Goal: Task Accomplishment & Management: Complete application form

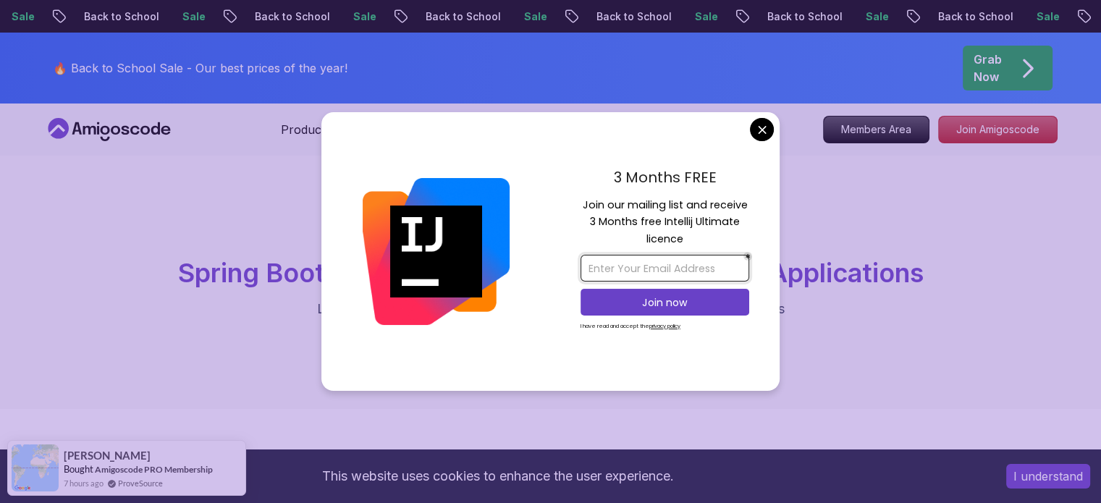
click at [678, 261] on input "email" at bounding box center [664, 268] width 169 height 27
type input "aarsal359@gmail.com"
click at [673, 325] on u "privacy policy" at bounding box center [664, 326] width 31 height 8
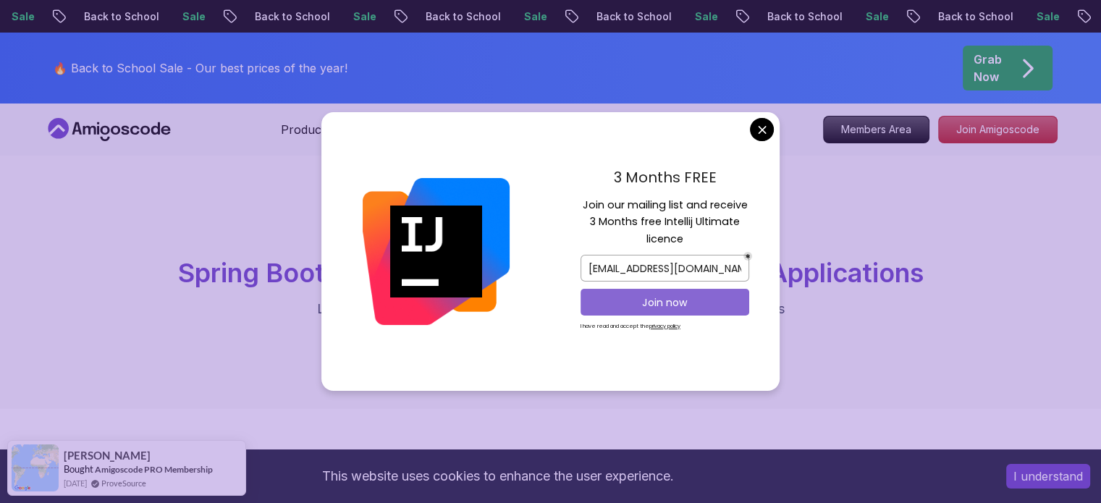
click at [691, 295] on p "Join now" at bounding box center [664, 302] width 137 height 14
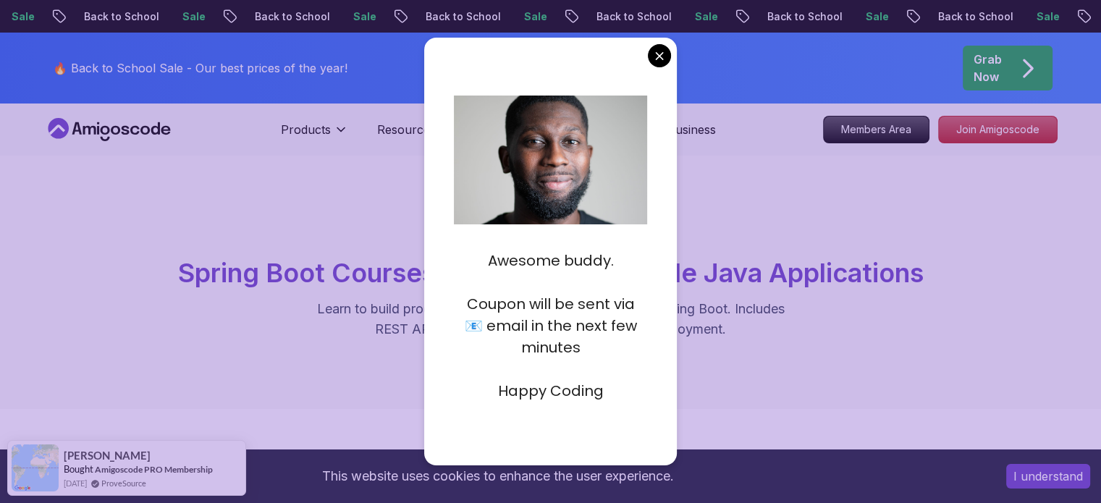
click at [665, 69] on div "Awesome buddy. Coupon will be sent via 📧 email in the next few minutes Happy Co…" at bounding box center [550, 251] width 253 height 427
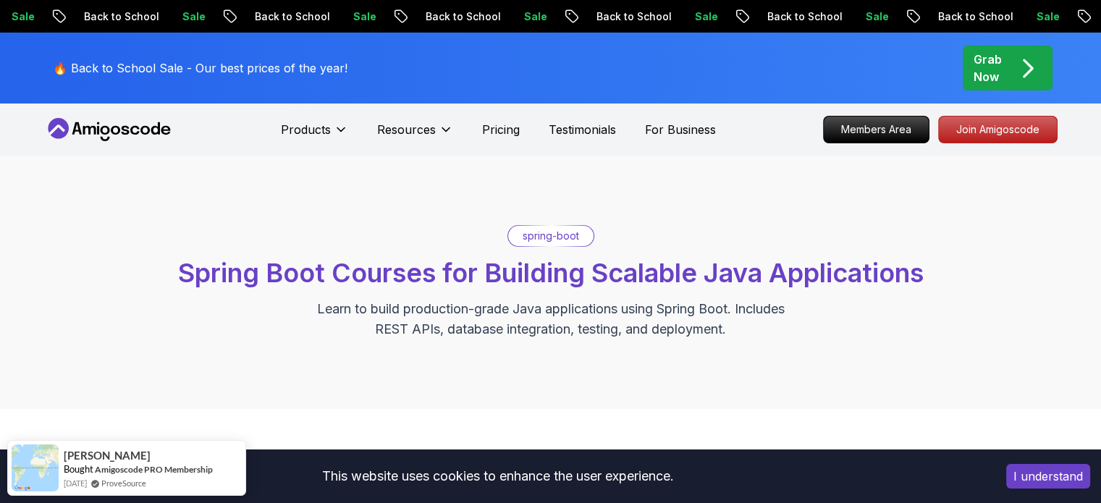
click at [969, 132] on p "Join Amigoscode" at bounding box center [997, 129] width 112 height 25
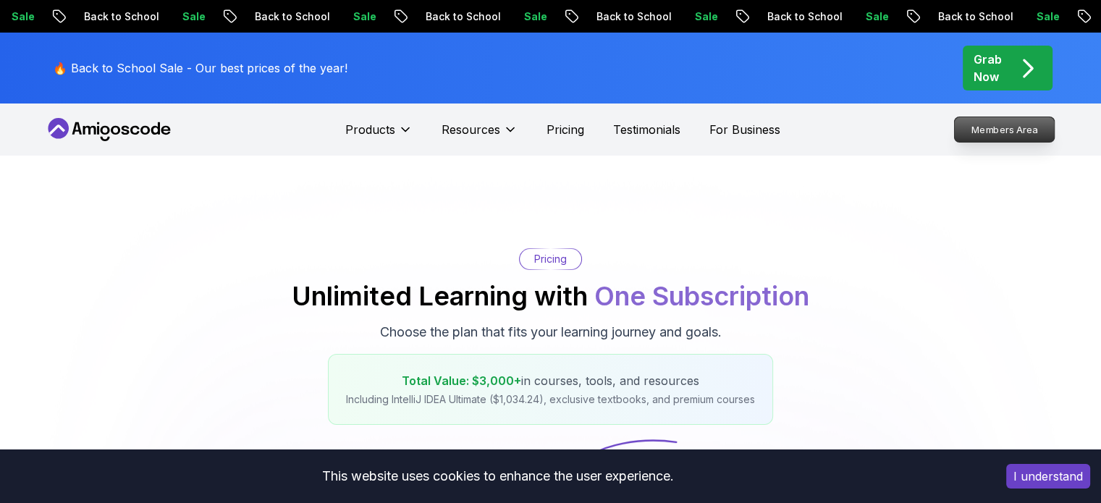
click at [981, 133] on p "Members Area" at bounding box center [1004, 129] width 100 height 25
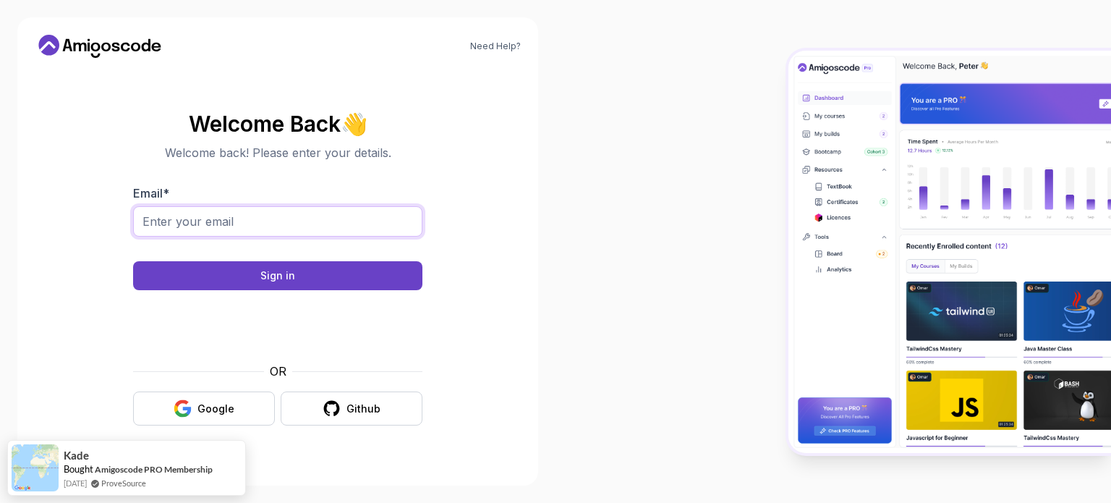
click at [280, 226] on input "Email *" at bounding box center [277, 221] width 289 height 30
type input "aarsal359@gmail.com"
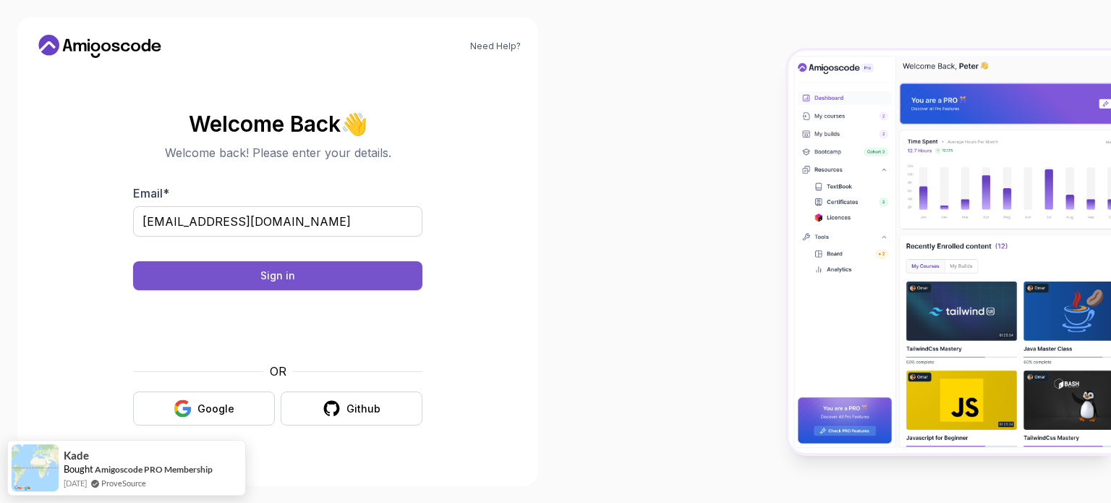
click at [270, 262] on button "Sign in" at bounding box center [277, 275] width 289 height 29
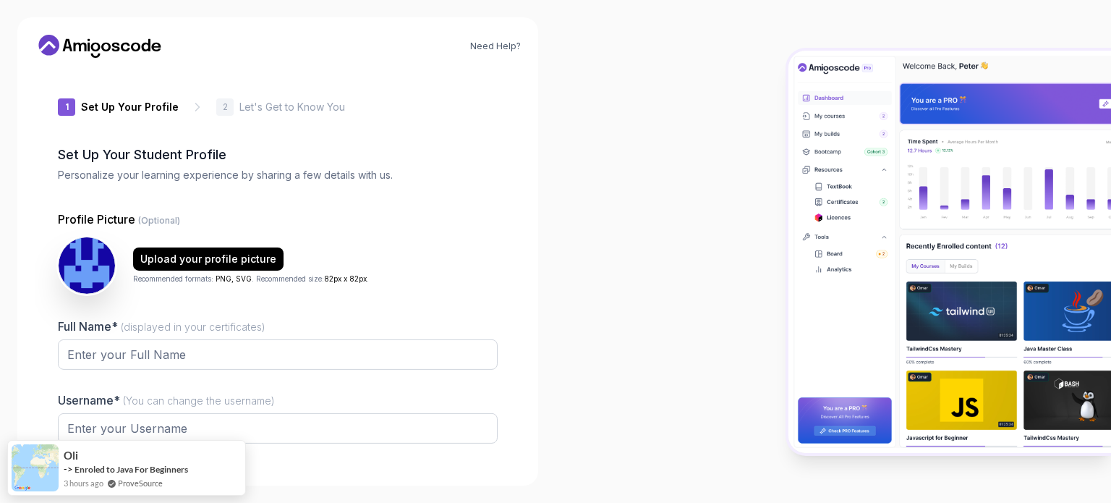
type input "quickhawke9c4e"
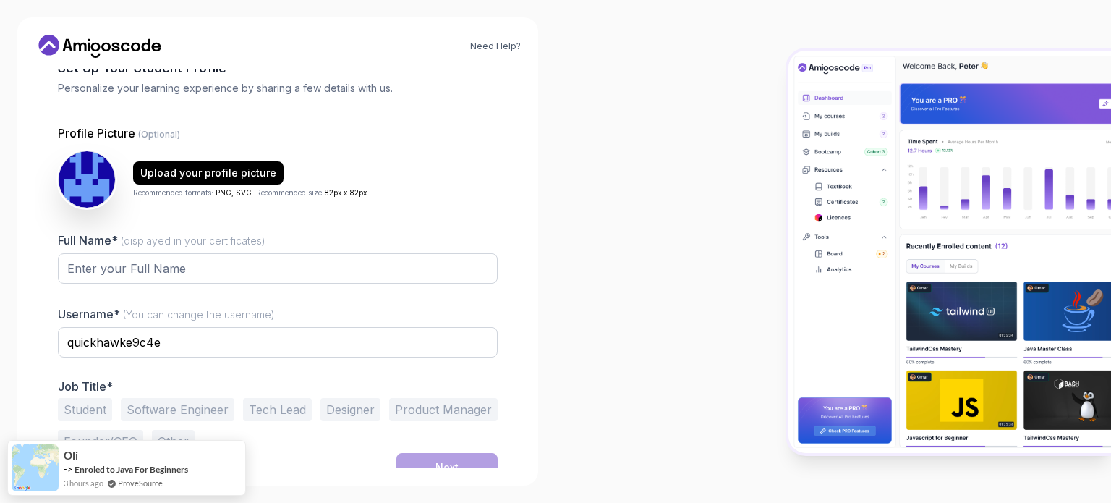
scroll to position [100, 0]
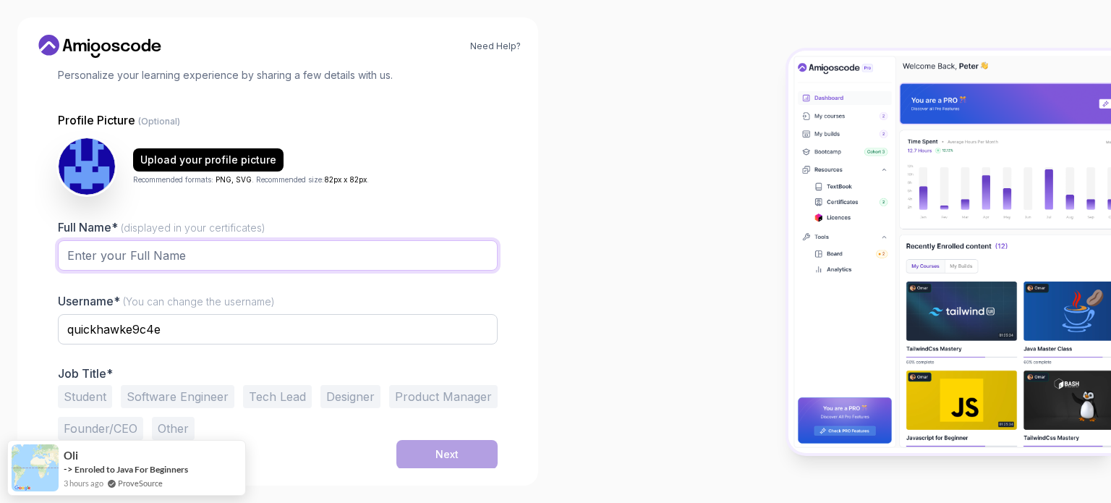
click at [241, 248] on input "Full Name* (displayed in your certificates)" at bounding box center [278, 255] width 440 height 30
type input "Arsal Abrar"
click at [221, 305] on span "(You can change the username)" at bounding box center [199, 301] width 152 height 12
click at [221, 271] on input "Arsal Abrar" at bounding box center [278, 255] width 440 height 30
click at [240, 290] on div "Full Name* (displayed in your certificates) Arsal Abrar Username* (You can chan…" at bounding box center [278, 329] width 440 height 221
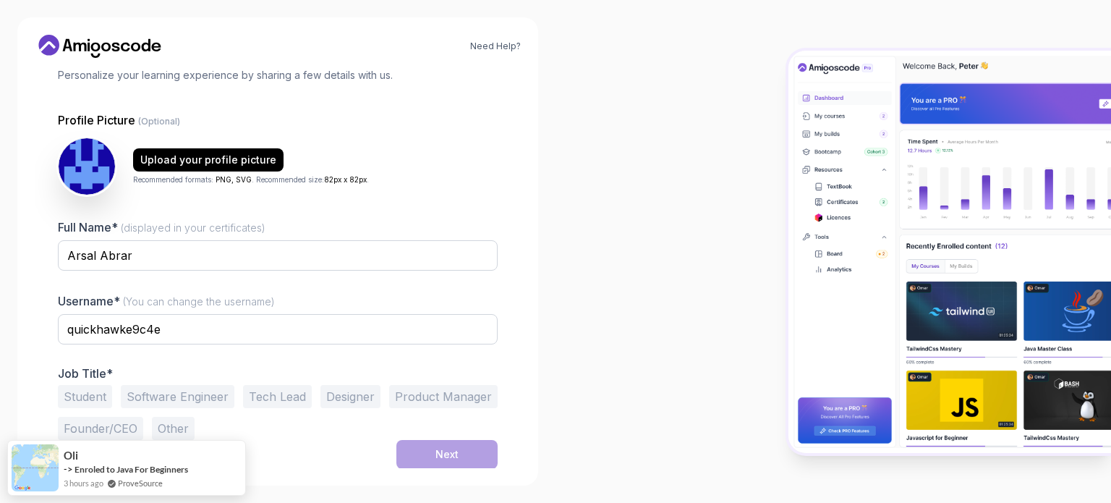
click at [93, 391] on button "Student" at bounding box center [85, 396] width 54 height 23
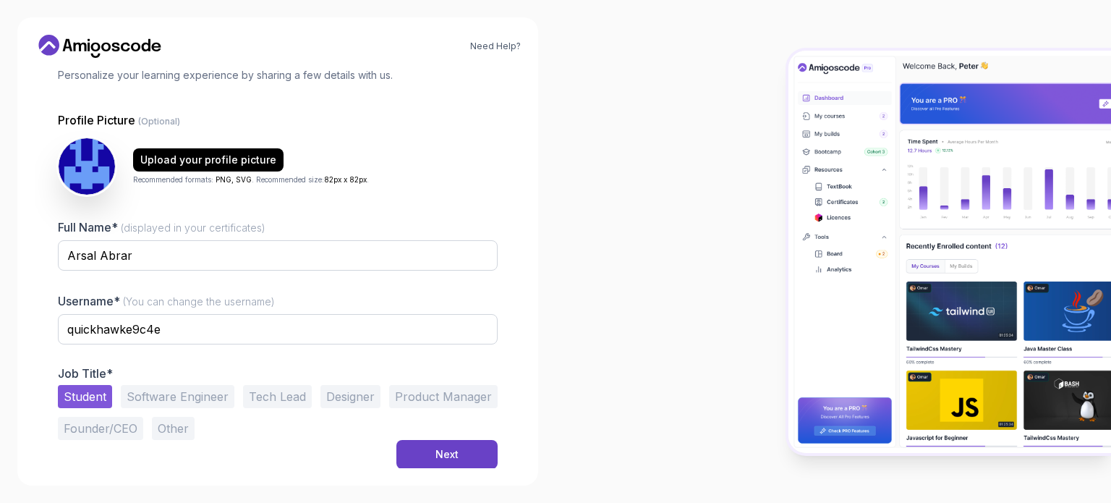
click at [177, 401] on button "Software Engineer" at bounding box center [178, 396] width 114 height 23
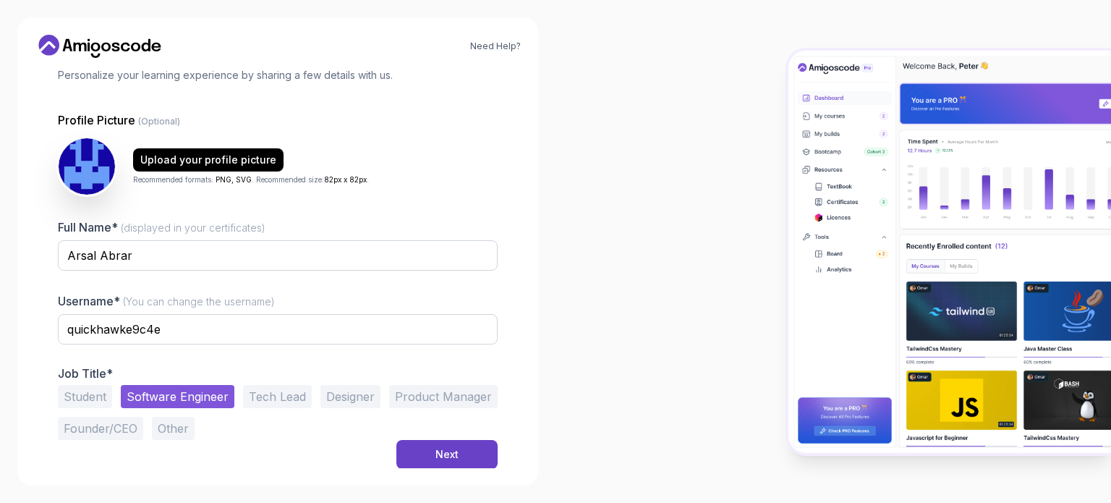
click at [105, 393] on button "Student" at bounding box center [85, 396] width 54 height 23
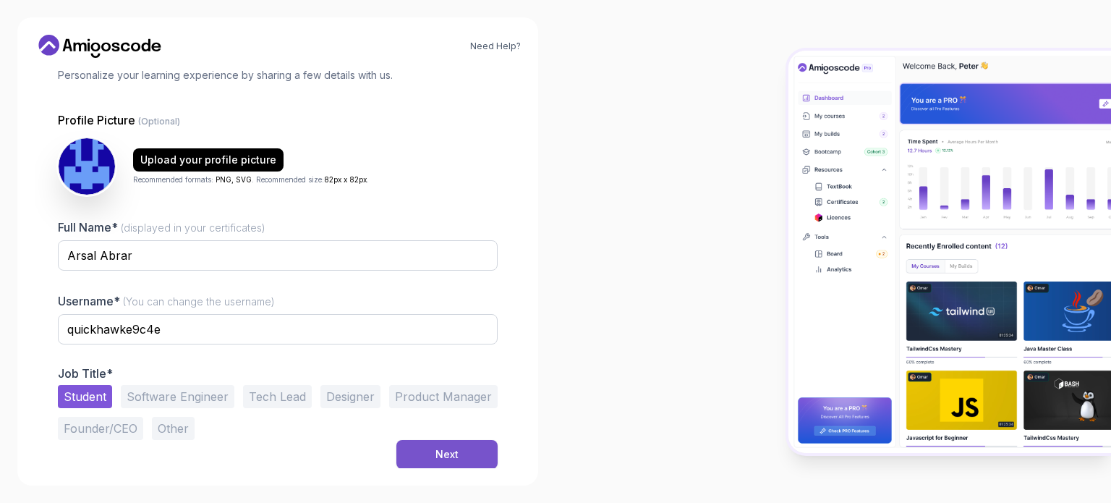
click at [402, 446] on button "Next" at bounding box center [447, 454] width 101 height 29
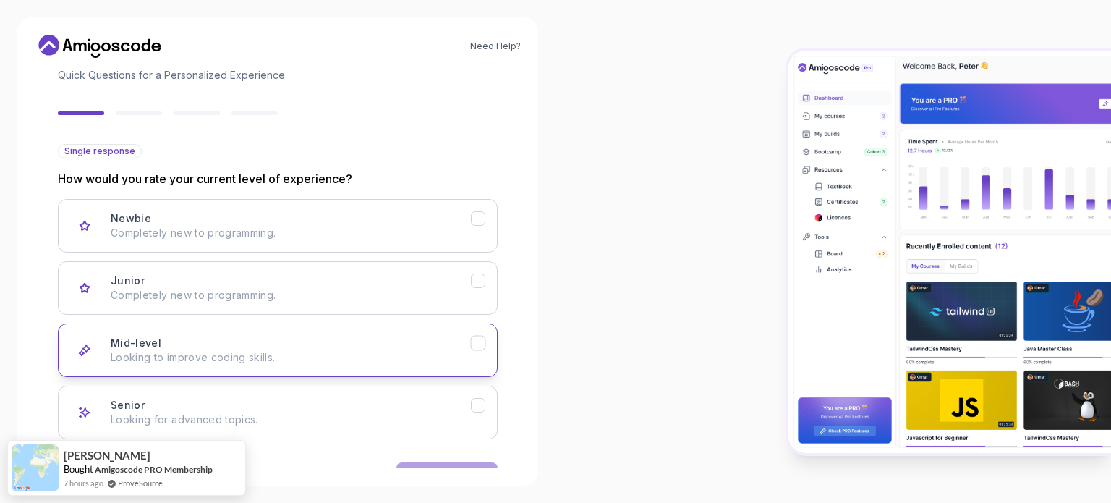
click at [203, 347] on div "Mid-level Looking to improve coding skills." at bounding box center [291, 350] width 360 height 29
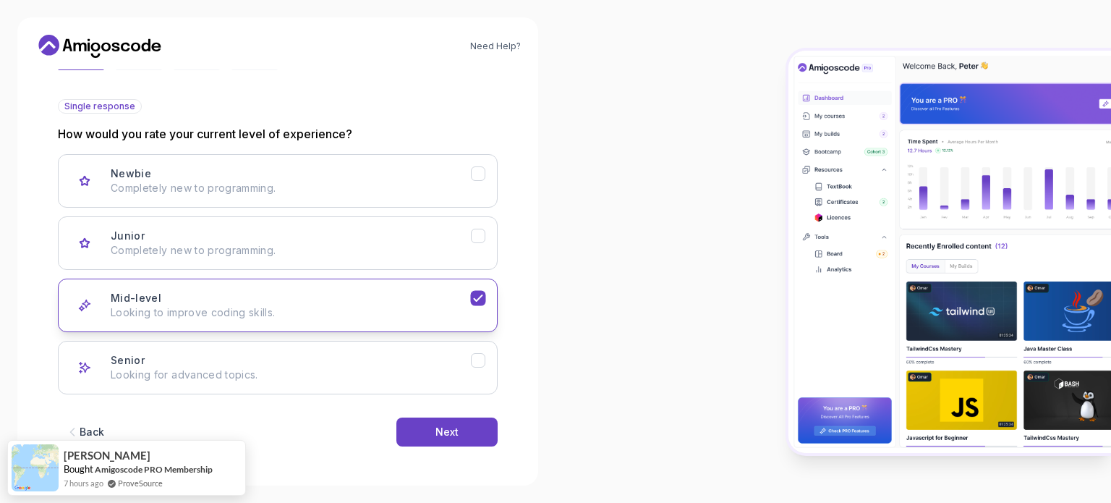
scroll to position [124, 0]
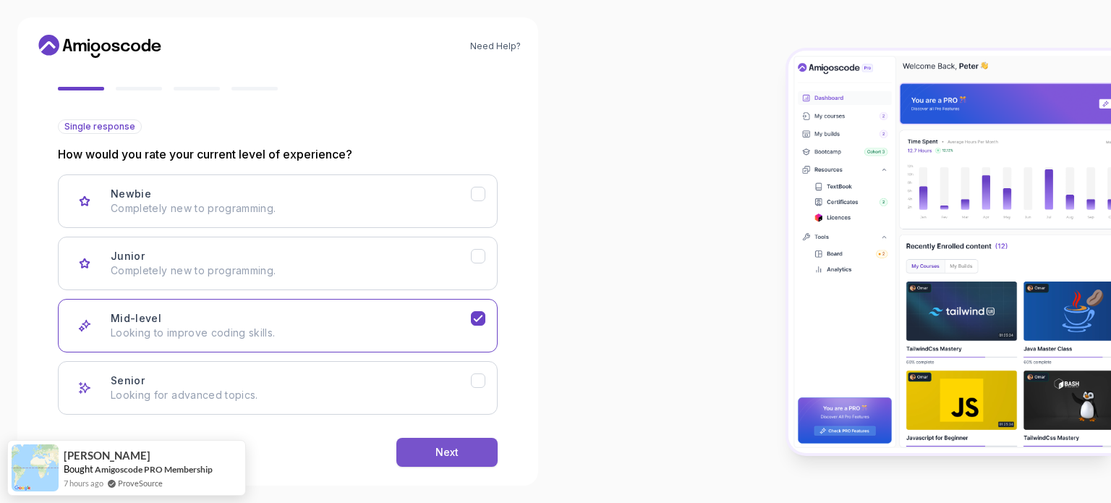
click at [460, 457] on button "Next" at bounding box center [447, 452] width 101 height 29
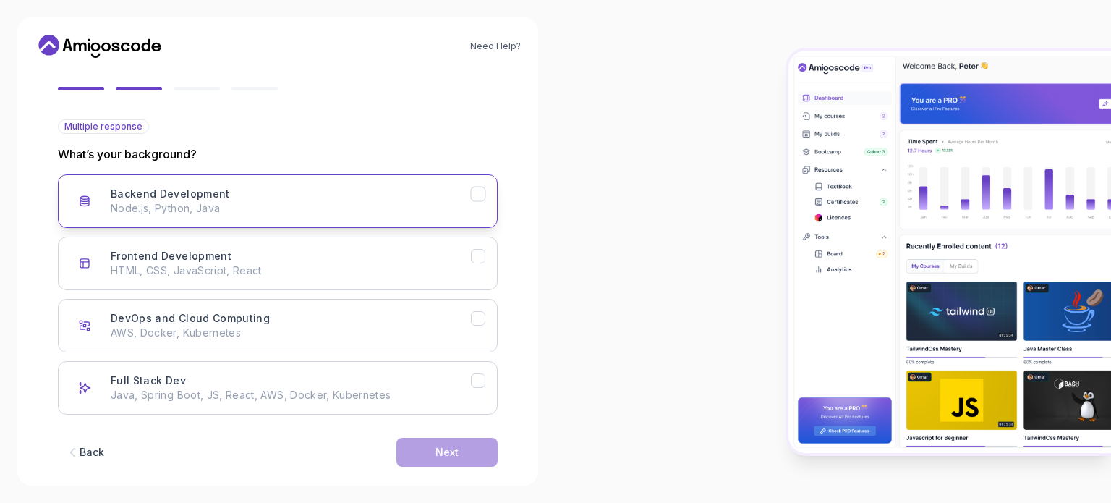
click at [467, 201] on p "Node.js, Python, Java" at bounding box center [291, 208] width 360 height 14
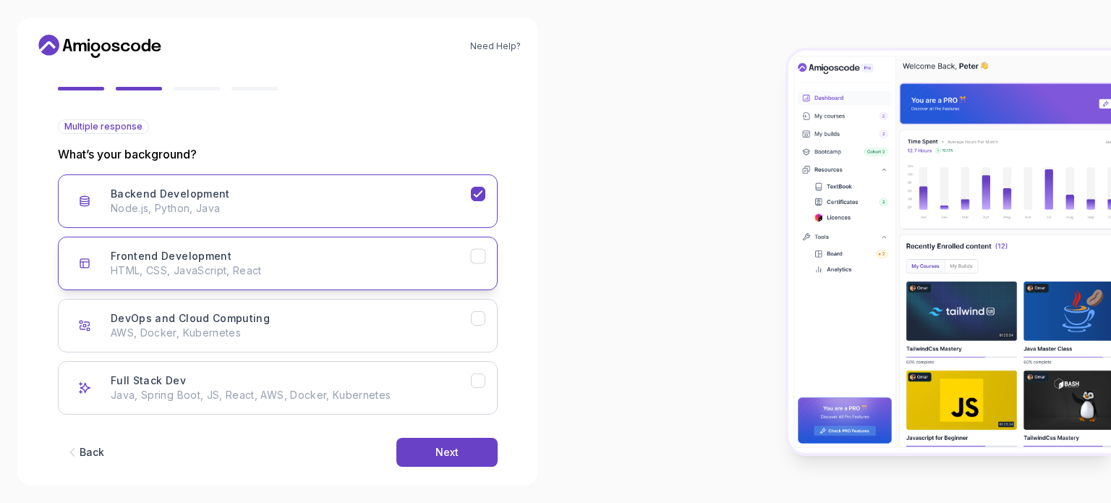
click at [423, 271] on p "HTML, CSS, JavaScript, React" at bounding box center [291, 270] width 360 height 14
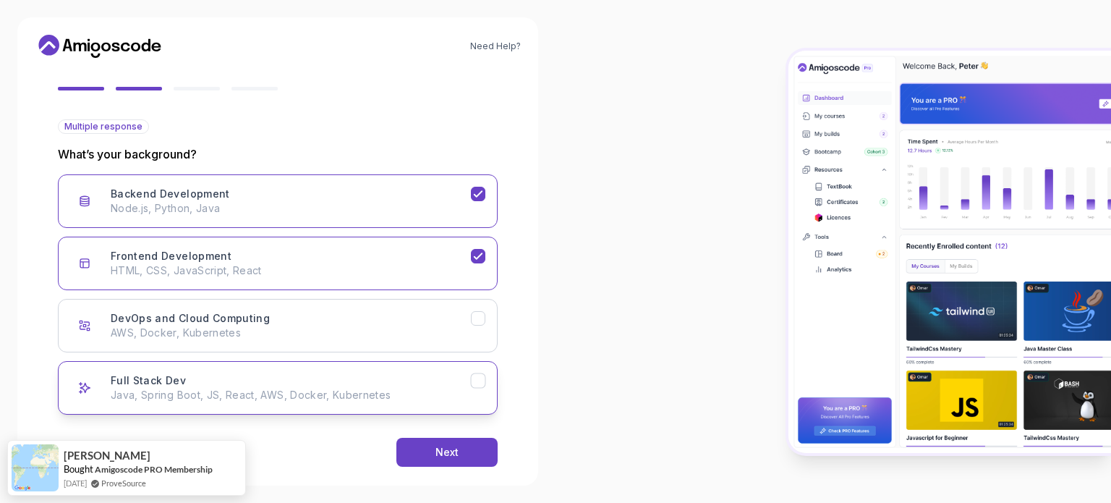
click at [388, 383] on div "Full Stack Dev Java, Spring Boot, JS, React, AWS, Docker, Kubernetes" at bounding box center [291, 387] width 360 height 29
click at [387, 245] on button "Frontend Development HTML, CSS, JavaScript, React" at bounding box center [278, 264] width 440 height 54
click at [373, 211] on p "Node.js, Python, Java" at bounding box center [291, 208] width 360 height 14
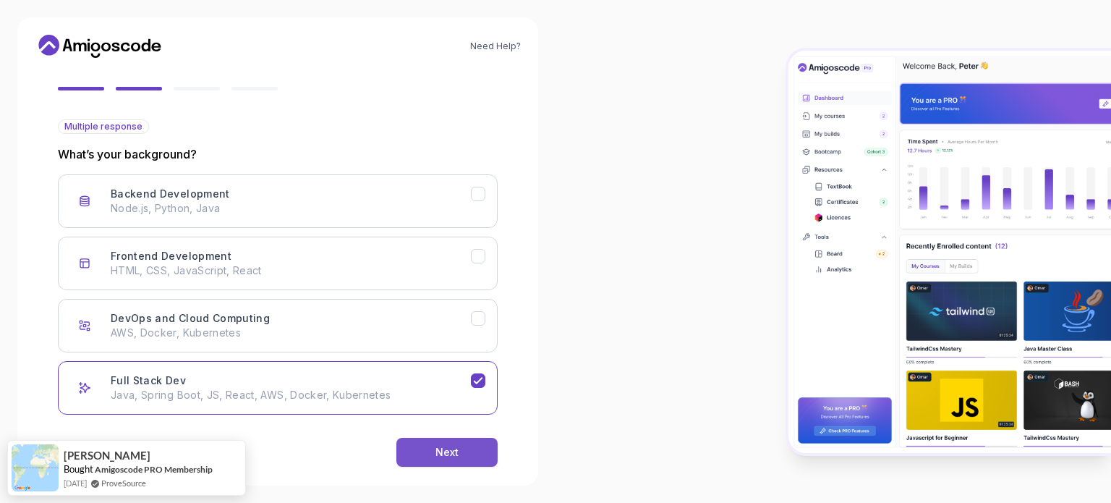
click at [442, 451] on div "Next" at bounding box center [447, 452] width 23 height 14
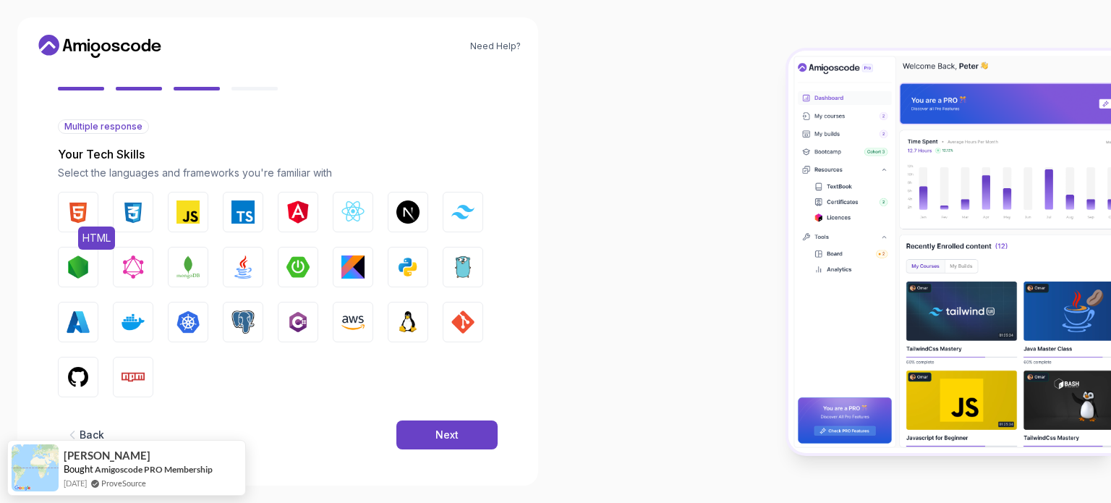
click at [88, 211] on img "button" at bounding box center [78, 211] width 23 height 23
click at [125, 214] on img "button" at bounding box center [133, 211] width 23 height 23
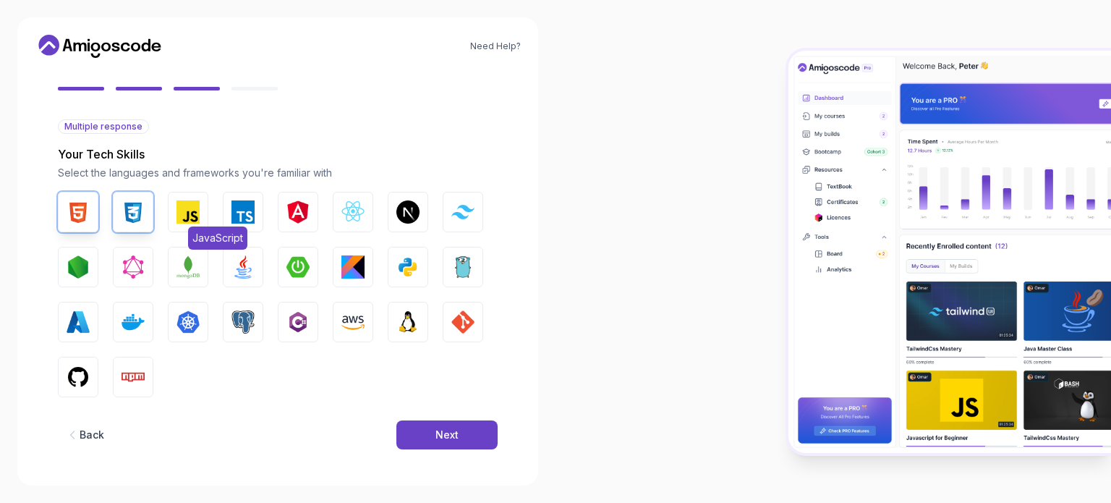
click at [187, 216] on img "button" at bounding box center [188, 211] width 23 height 23
click at [234, 213] on img "button" at bounding box center [243, 211] width 23 height 23
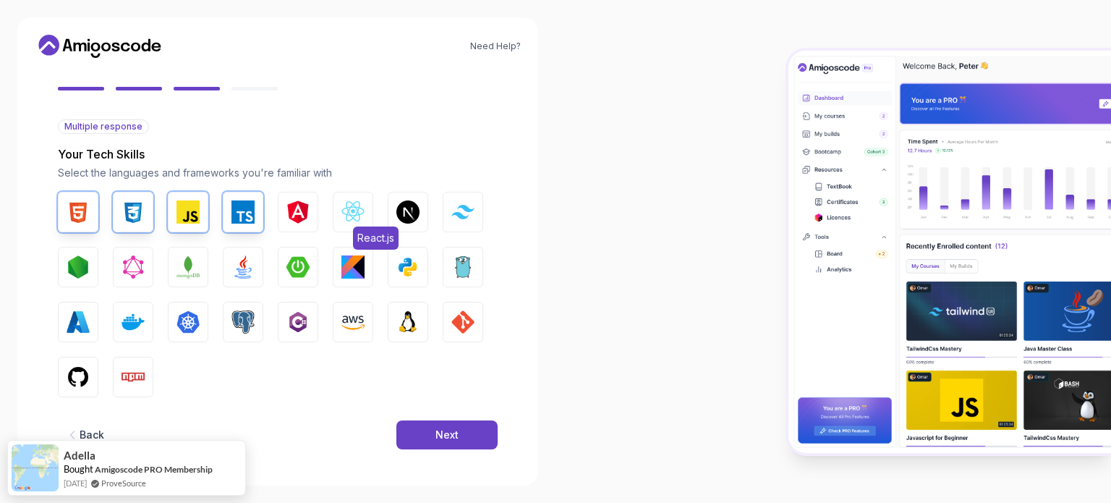
click at [367, 213] on button "React.js" at bounding box center [353, 212] width 41 height 41
click at [473, 219] on button "Tailwind CSS" at bounding box center [463, 212] width 41 height 41
click at [64, 278] on button "Node.js" at bounding box center [78, 267] width 41 height 41
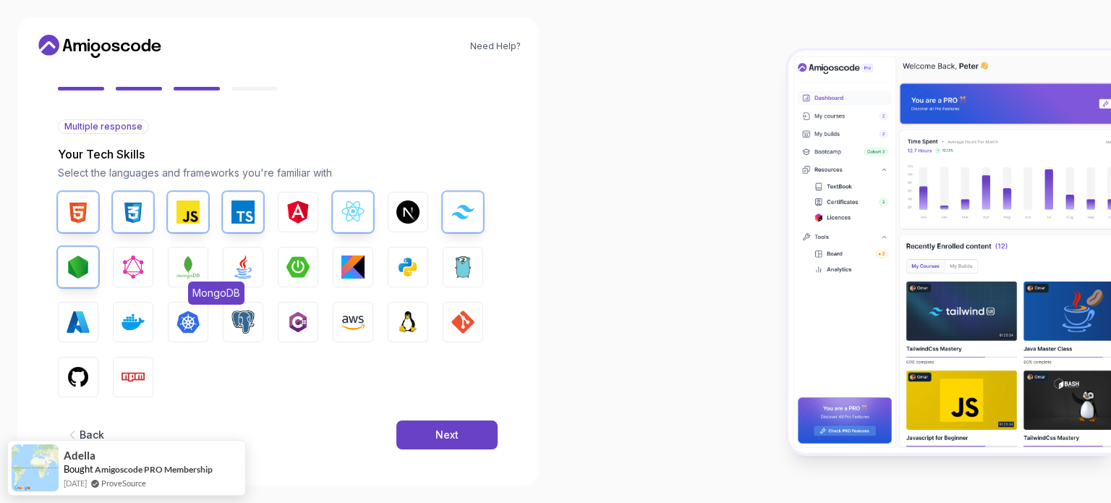
click at [195, 271] on img "button" at bounding box center [188, 266] width 23 height 23
click at [237, 264] on img "button" at bounding box center [243, 266] width 23 height 23
click at [395, 259] on button "Python" at bounding box center [408, 267] width 41 height 41
click at [117, 325] on button "Docker" at bounding box center [133, 322] width 41 height 41
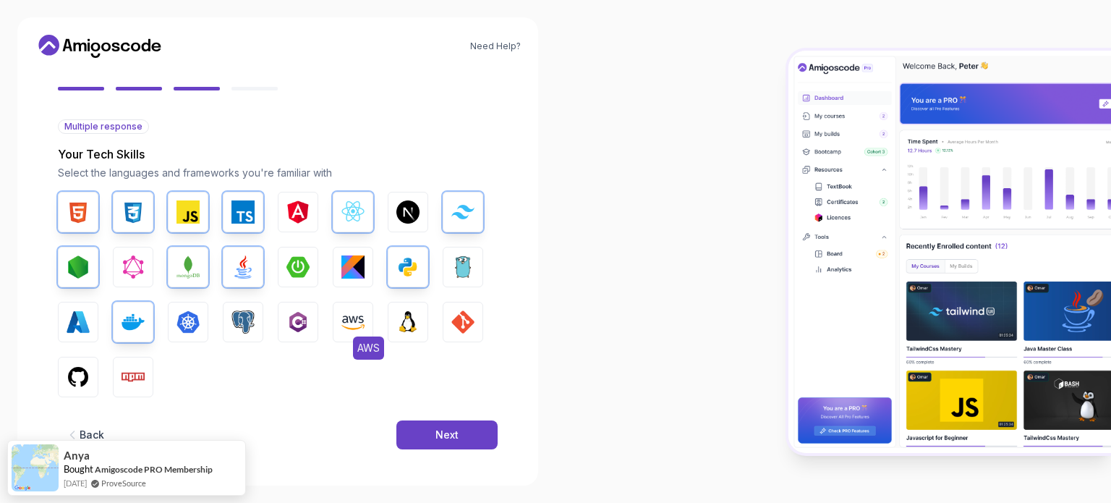
click at [344, 320] on img "button" at bounding box center [353, 321] width 23 height 23
click at [409, 313] on img "button" at bounding box center [408, 321] width 23 height 23
click at [455, 318] on img "button" at bounding box center [462, 321] width 23 height 23
click at [85, 389] on button "GitHub" at bounding box center [78, 377] width 41 height 41
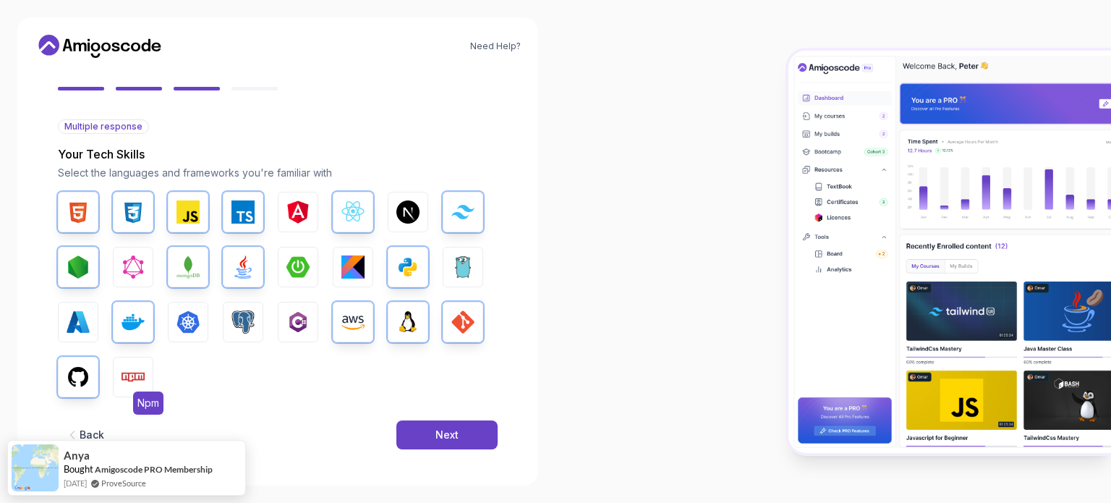
click at [137, 384] on img "button" at bounding box center [133, 376] width 23 height 23
click at [440, 431] on div "Next" at bounding box center [447, 435] width 23 height 14
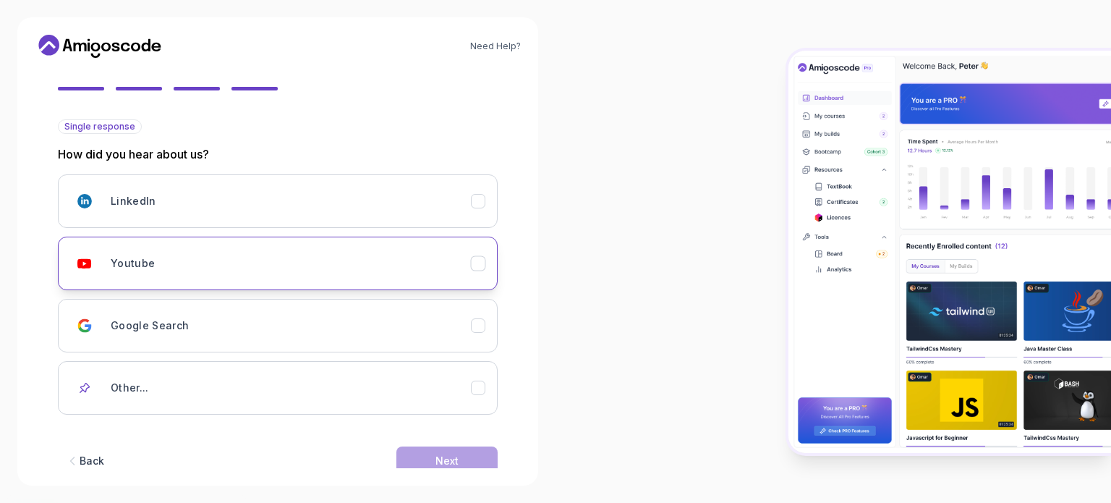
click at [327, 252] on div "Youtube" at bounding box center [291, 263] width 360 height 29
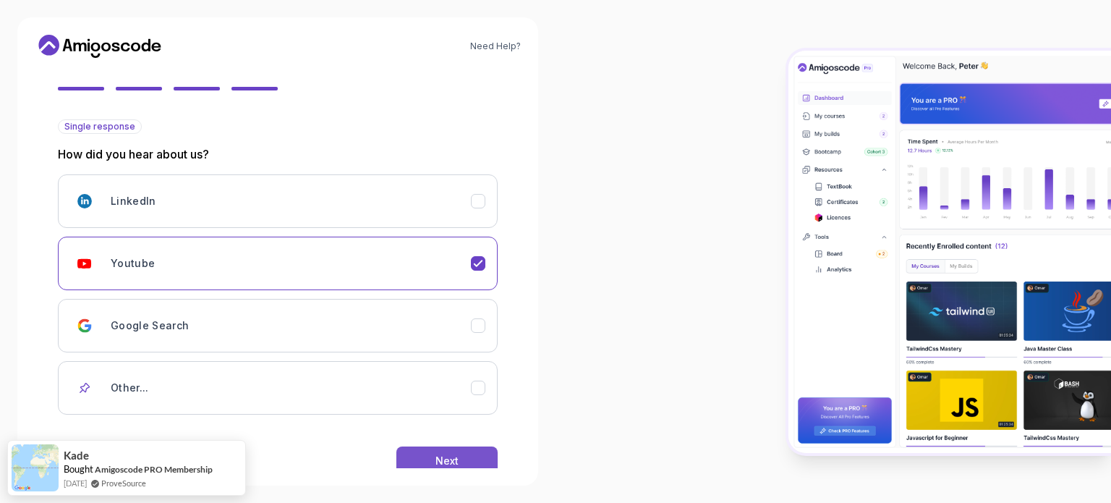
click at [415, 459] on button "Next" at bounding box center [447, 460] width 101 height 29
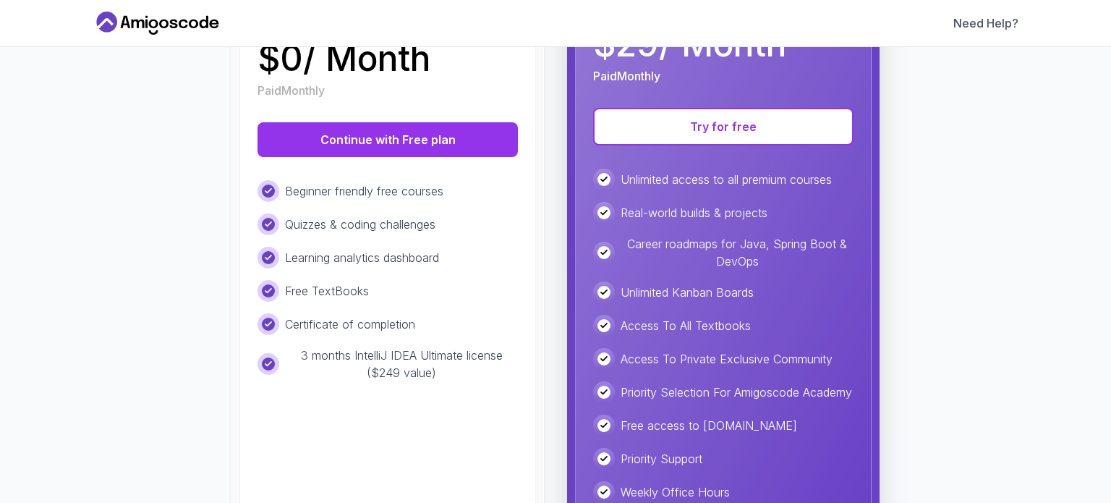
scroll to position [278, 0]
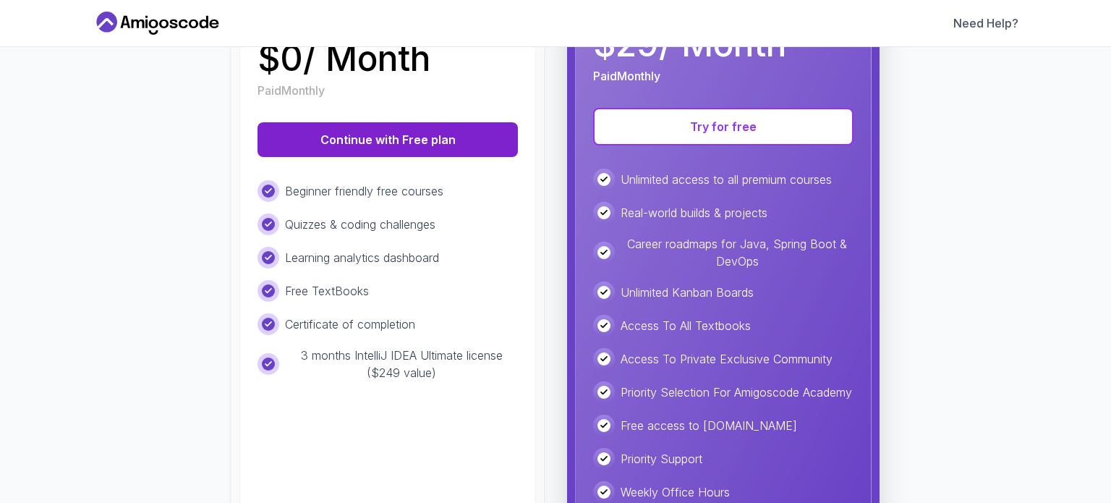
click at [376, 148] on button "Continue with Free plan" at bounding box center [388, 139] width 260 height 35
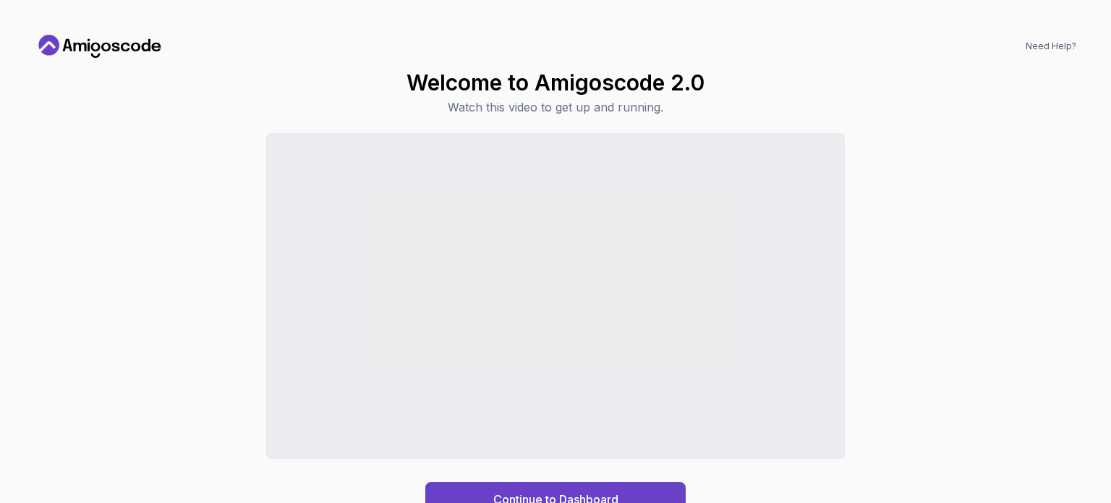
click at [903, 73] on div "Welcome to Amigoscode 2.0 Watch this video to get up and running. Continue to D…" at bounding box center [556, 292] width 1042 height 447
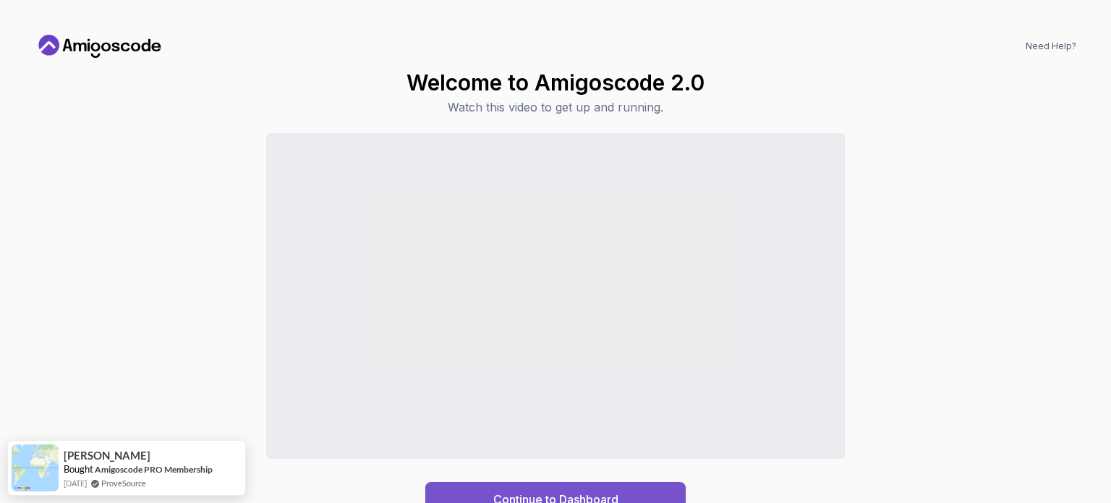
click at [506, 494] on div "Continue to Dashboard" at bounding box center [555, 499] width 125 height 17
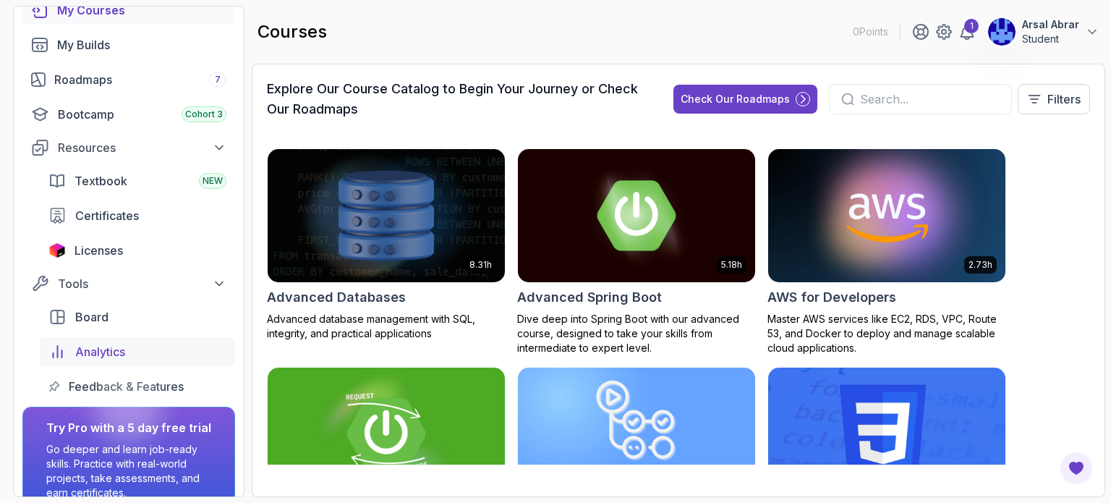
scroll to position [42, 0]
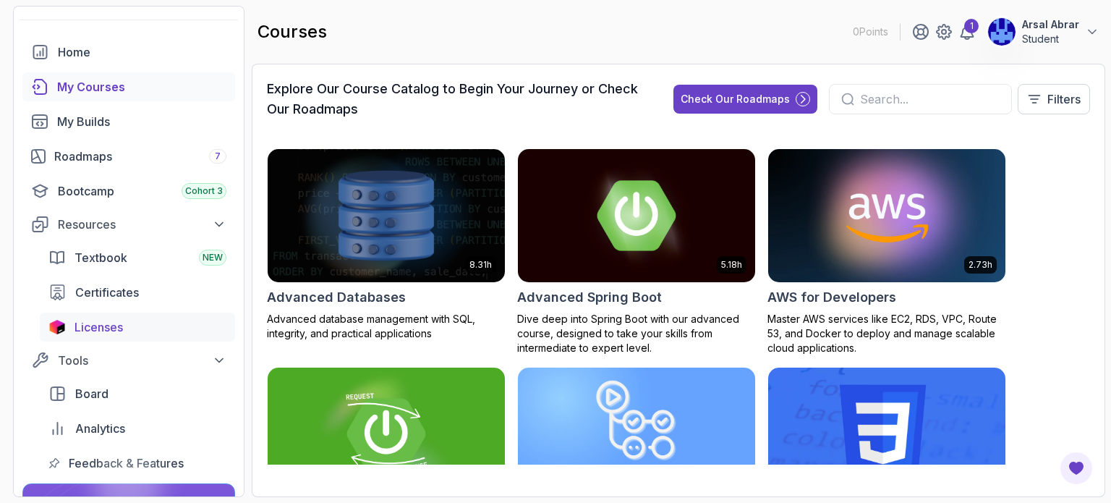
click at [132, 315] on link "Licenses" at bounding box center [137, 327] width 195 height 29
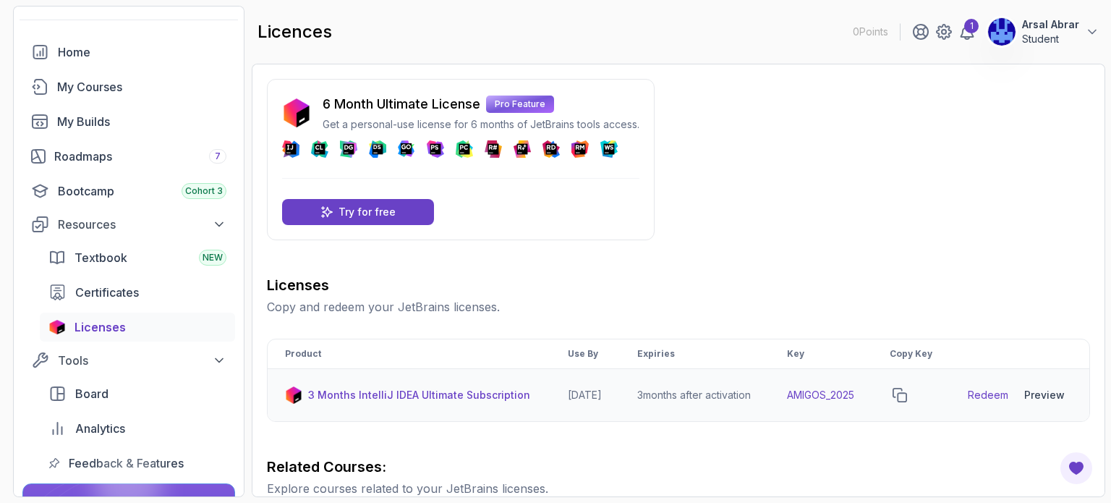
click at [987, 402] on link "Redeem" at bounding box center [988, 395] width 41 height 14
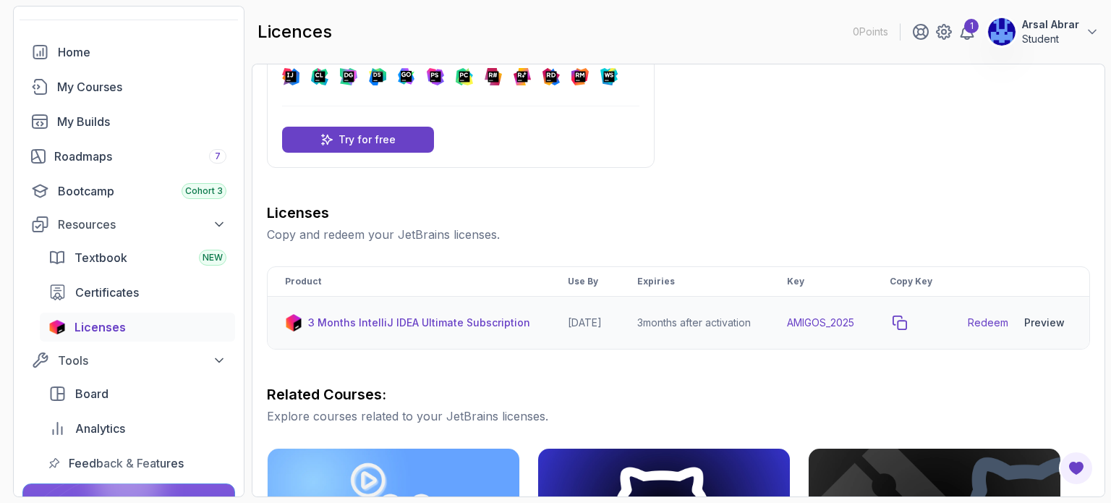
click at [907, 329] on icon "copy-button" at bounding box center [900, 322] width 13 height 13
